Goal: Find specific page/section: Find specific page/section

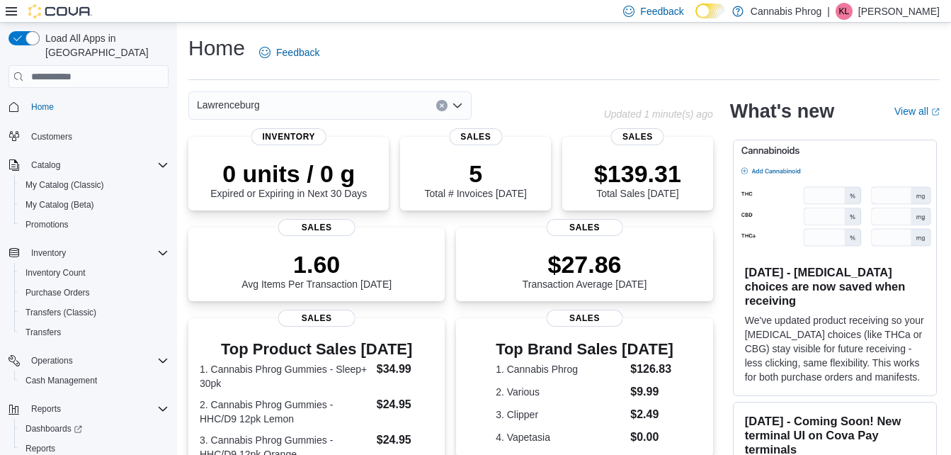
click at [49, 16] on div at bounding box center [49, 11] width 86 height 22
click at [459, 103] on icon "Open list of options" at bounding box center [457, 105] width 11 height 11
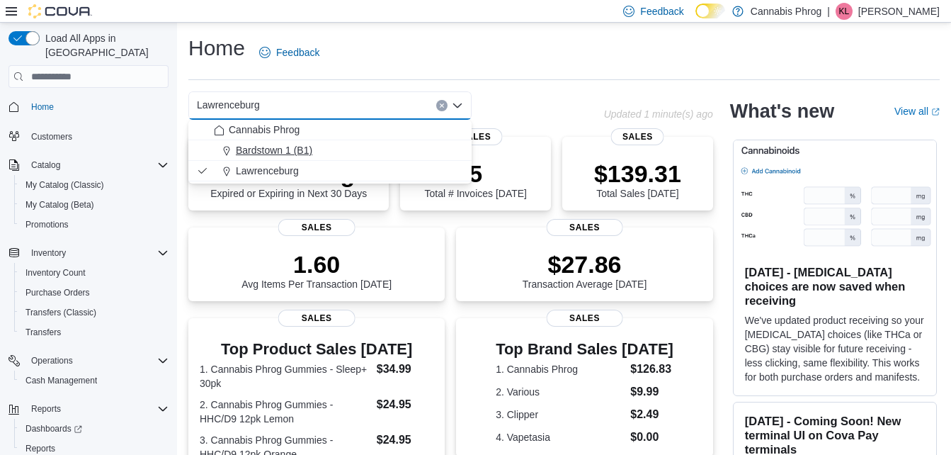
click at [255, 150] on span "Bardstown 1 (B1)" at bounding box center [274, 150] width 77 height 14
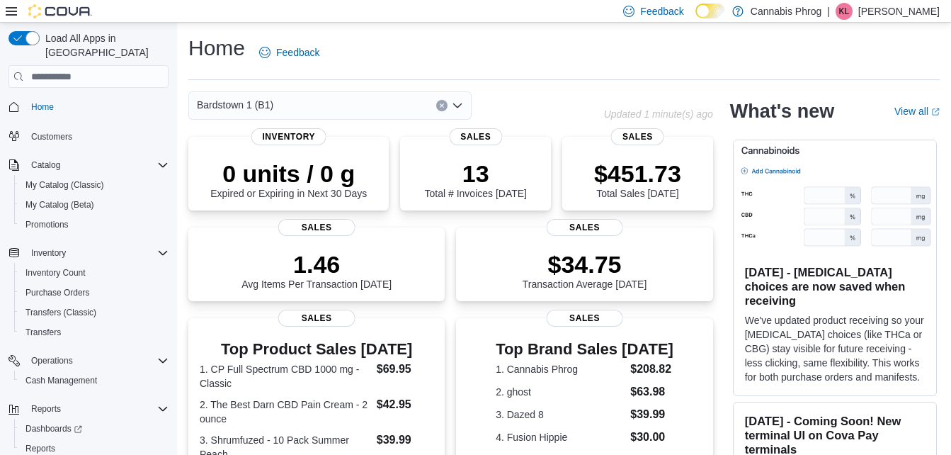
click at [463, 108] on icon "Open list of options" at bounding box center [457, 105] width 11 height 11
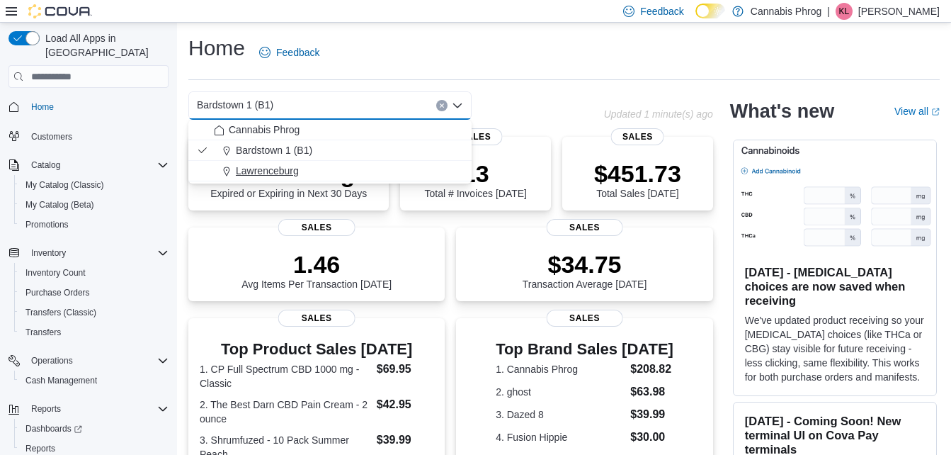
click at [266, 174] on span "Lawrenceburg" at bounding box center [267, 171] width 63 height 14
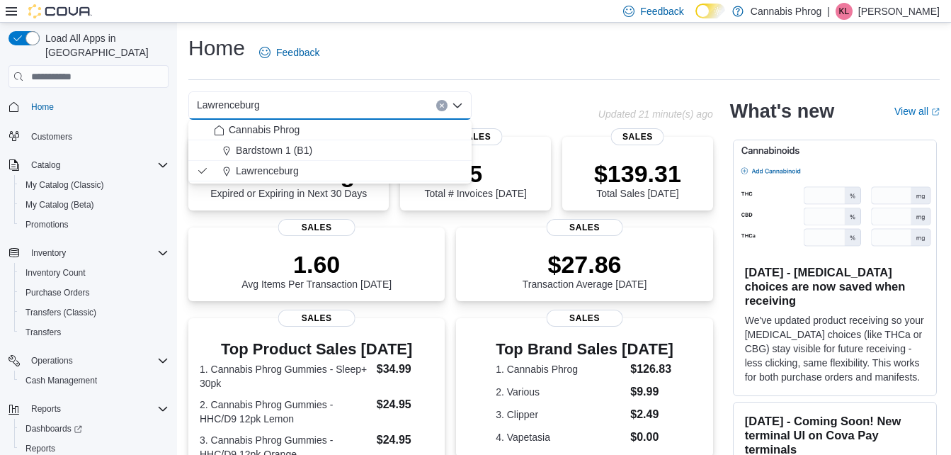
click at [556, 55] on div "Home Feedback" at bounding box center [564, 52] width 752 height 37
